Goal: Task Accomplishment & Management: Manage account settings

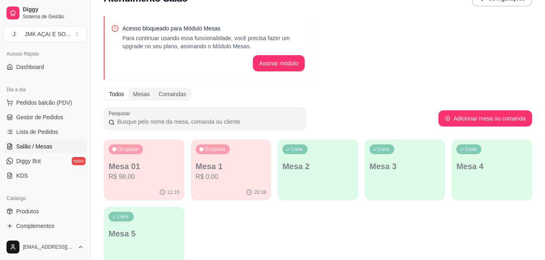
scroll to position [40, 0]
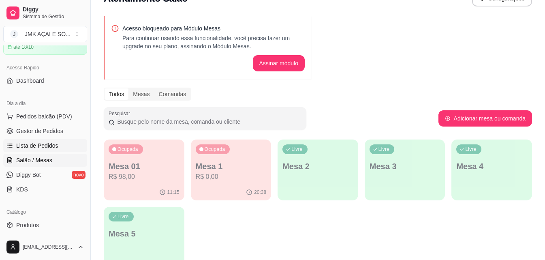
click at [49, 146] on span "Lista de Pedidos" at bounding box center [37, 145] width 42 height 8
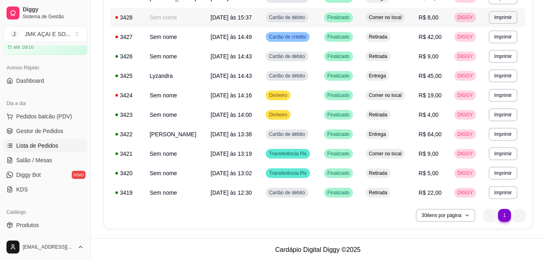
scroll to position [188, 0]
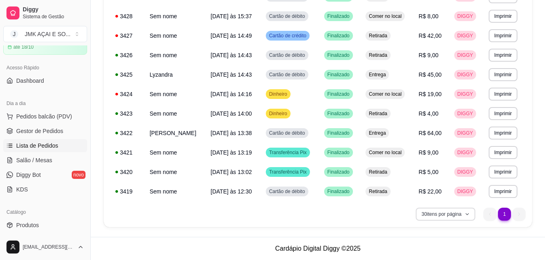
click at [466, 213] on icon "button" at bounding box center [466, 213] width 5 height 5
click at [539, 144] on div "**********" at bounding box center [318, 37] width 454 height 397
click at [43, 134] on span "Gestor de Pedidos" at bounding box center [39, 131] width 47 height 8
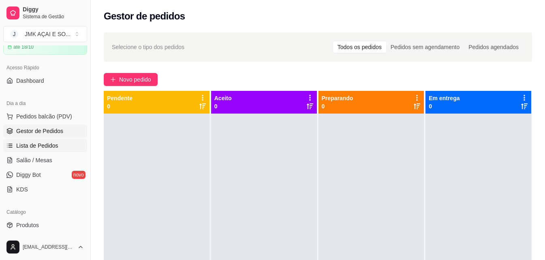
click at [49, 142] on span "Lista de Pedidos" at bounding box center [37, 145] width 42 height 8
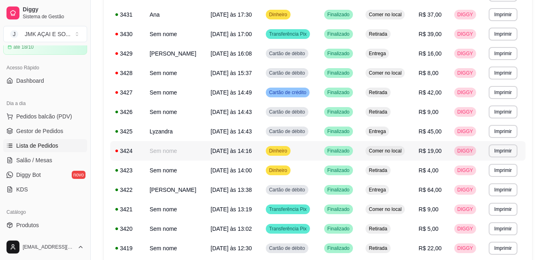
scroll to position [188, 0]
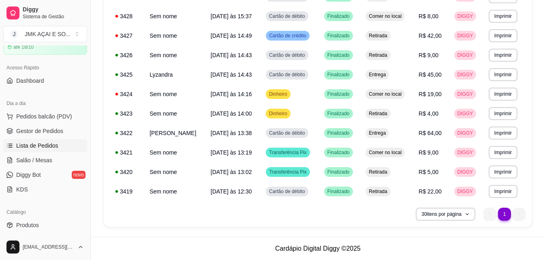
click at [493, 215] on ul "1 1" at bounding box center [504, 213] width 42 height 13
click at [466, 213] on icon "button" at bounding box center [466, 213] width 5 height 5
click at [387, 207] on div "**********" at bounding box center [318, 65] width 428 height 323
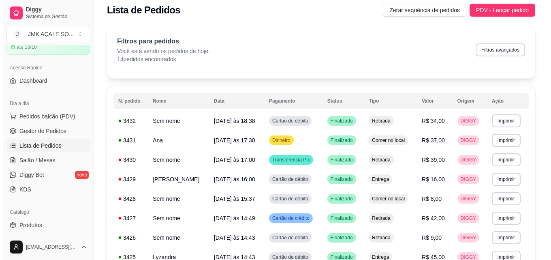
scroll to position [0, 0]
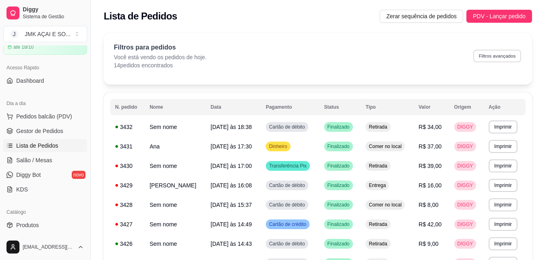
click at [500, 62] on button "Filtros avançados" at bounding box center [497, 55] width 48 height 13
select select "0"
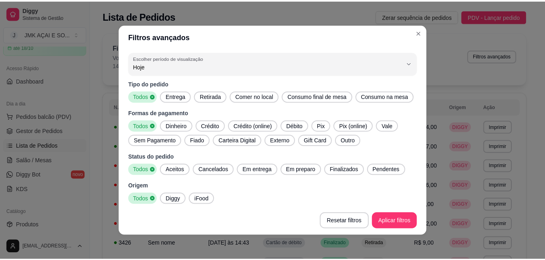
scroll to position [1, 0]
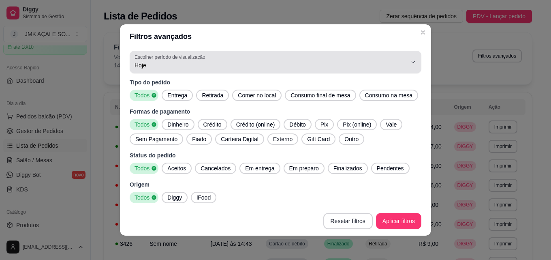
click at [330, 72] on button "Escolher período de visualização Hoje" at bounding box center [275, 62] width 291 height 23
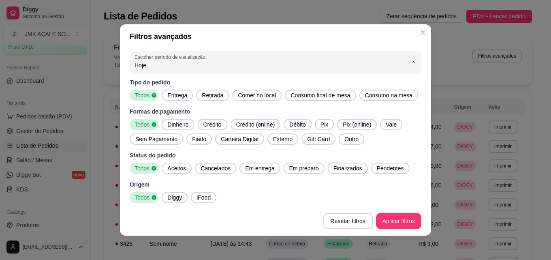
click at [281, 112] on span "7 dias" at bounding box center [265, 111] width 254 height 8
type input "7"
select select "7"
click at [398, 232] on footer "[PERSON_NAME] filtros Aplicar filtros" at bounding box center [275, 220] width 311 height 29
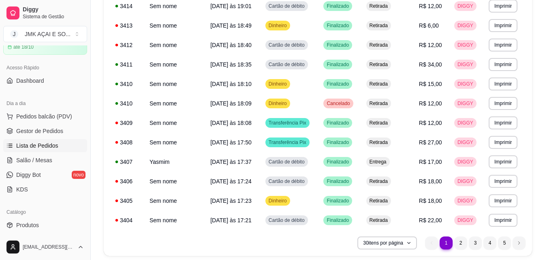
scroll to position [499, 0]
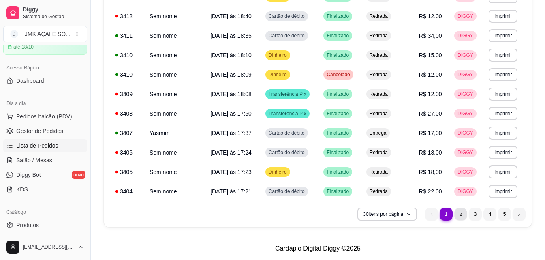
click at [455, 214] on li "2" at bounding box center [460, 213] width 13 height 13
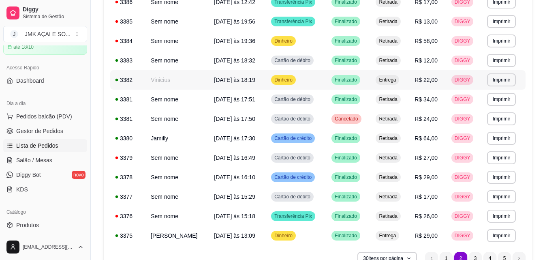
scroll to position [486, 0]
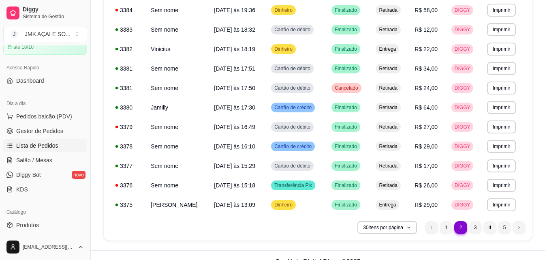
drag, startPoint x: 100, startPoint y: 162, endPoint x: 118, endPoint y: 155, distance: 19.5
click at [490, 229] on li "4" at bounding box center [489, 227] width 13 height 13
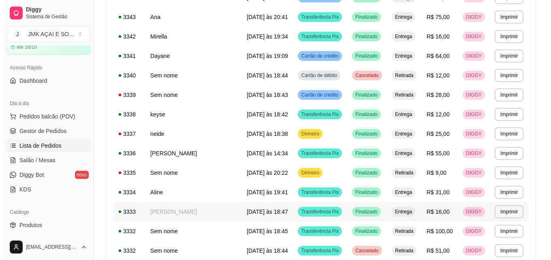
scroll to position [202, 0]
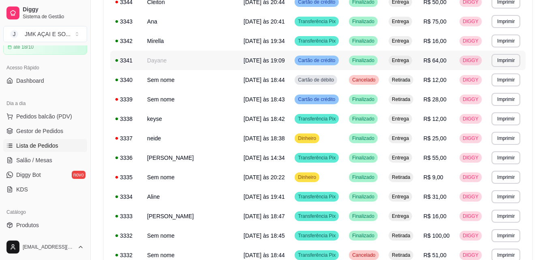
click at [241, 55] on td "[DATE] às 19:09" at bounding box center [263, 60] width 51 height 19
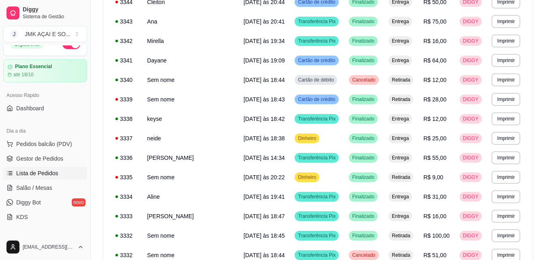
scroll to position [0, 0]
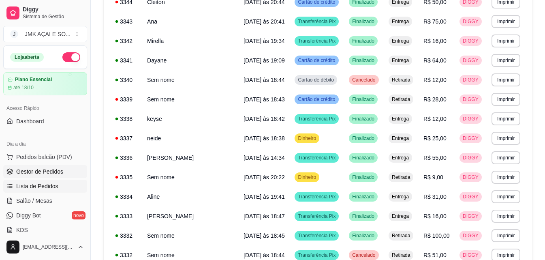
click at [55, 170] on span "Gestor de Pedidos" at bounding box center [39, 171] width 47 height 8
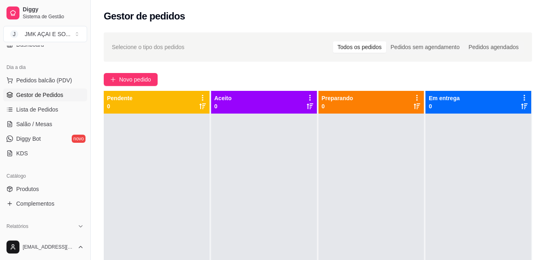
scroll to position [202, 0]
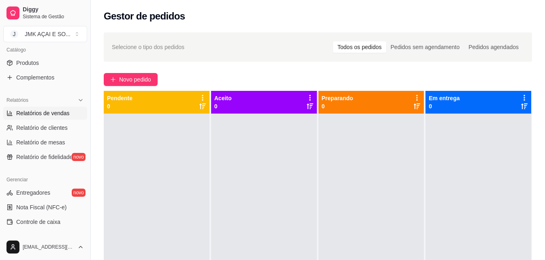
click at [61, 110] on span "Relatórios de vendas" at bounding box center [42, 113] width 53 height 8
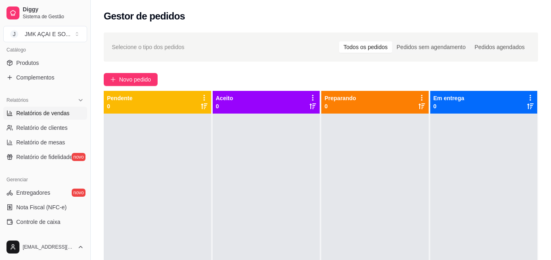
select select "ALL"
select select "0"
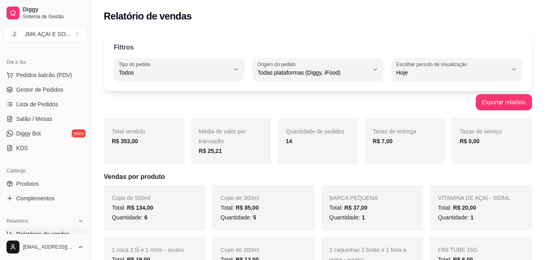
scroll to position [81, 0]
click at [55, 94] on link "Gestor de Pedidos" at bounding box center [45, 90] width 84 height 13
